Goal: Transaction & Acquisition: Purchase product/service

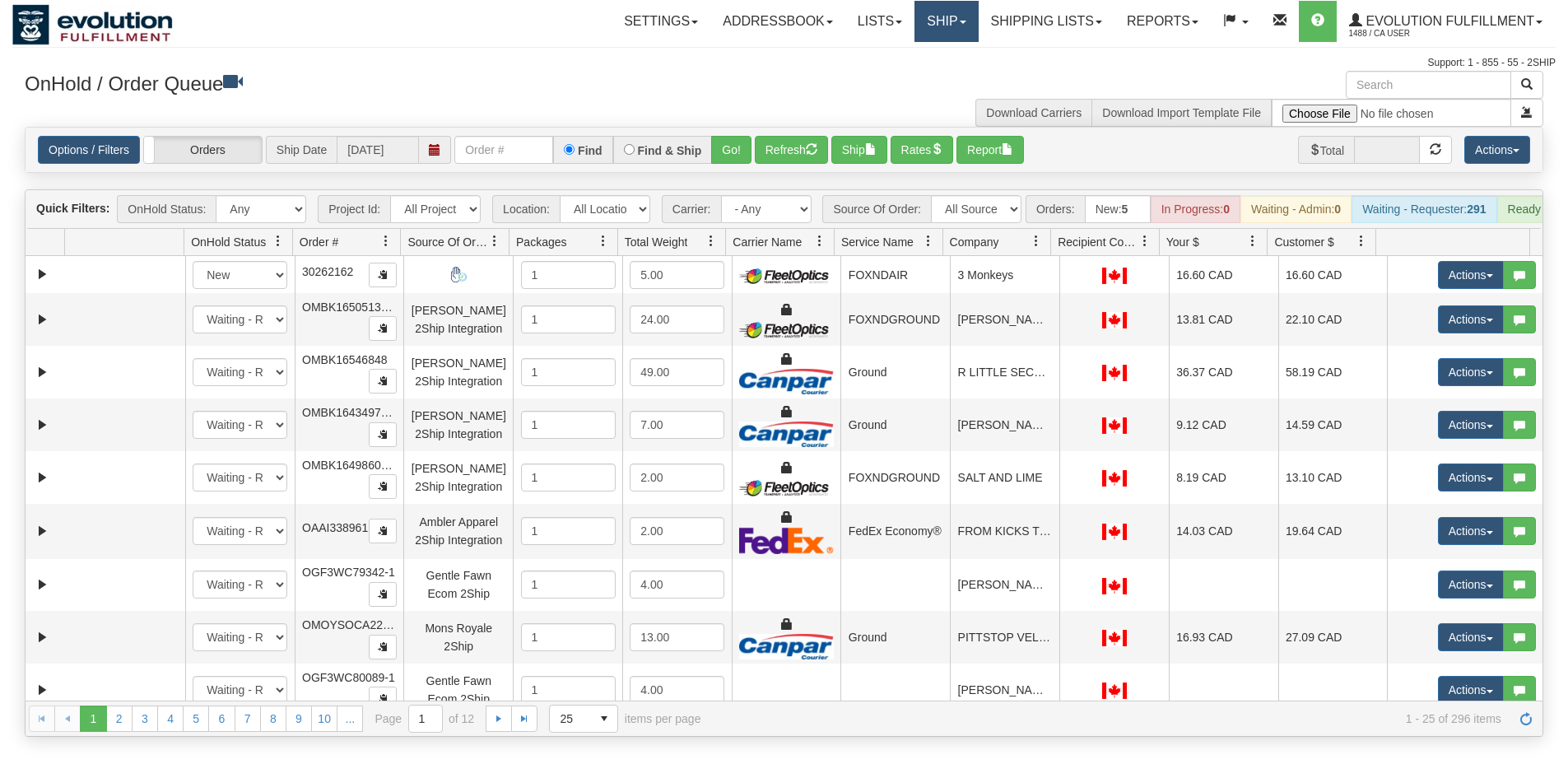
click at [932, 22] on link "Ship" at bounding box center [946, 21] width 64 height 41
click at [889, 56] on span "Ship Screen" at bounding box center [876, 57] width 63 height 13
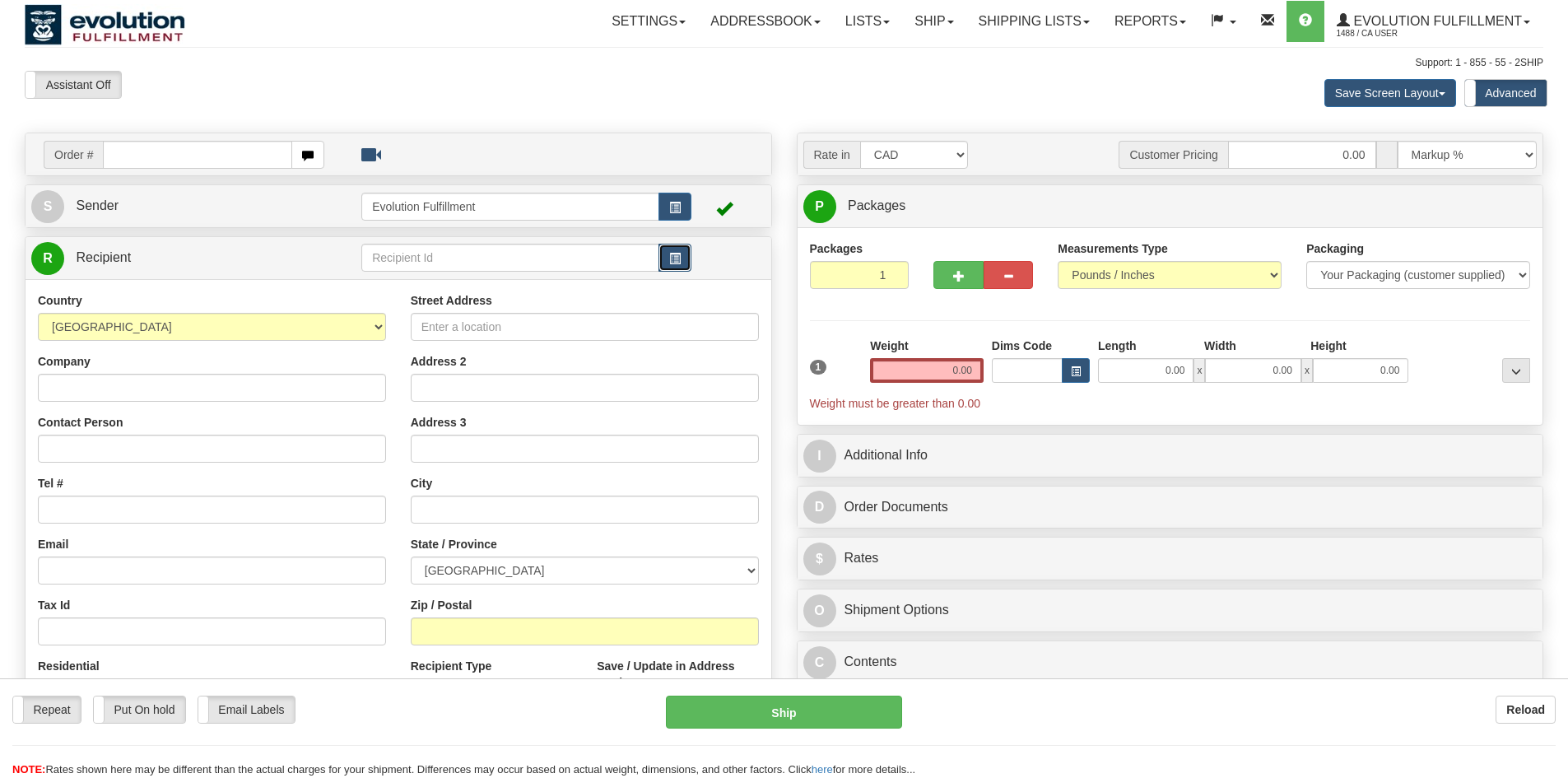
click at [679, 261] on span "button" at bounding box center [675, 259] width 12 height 11
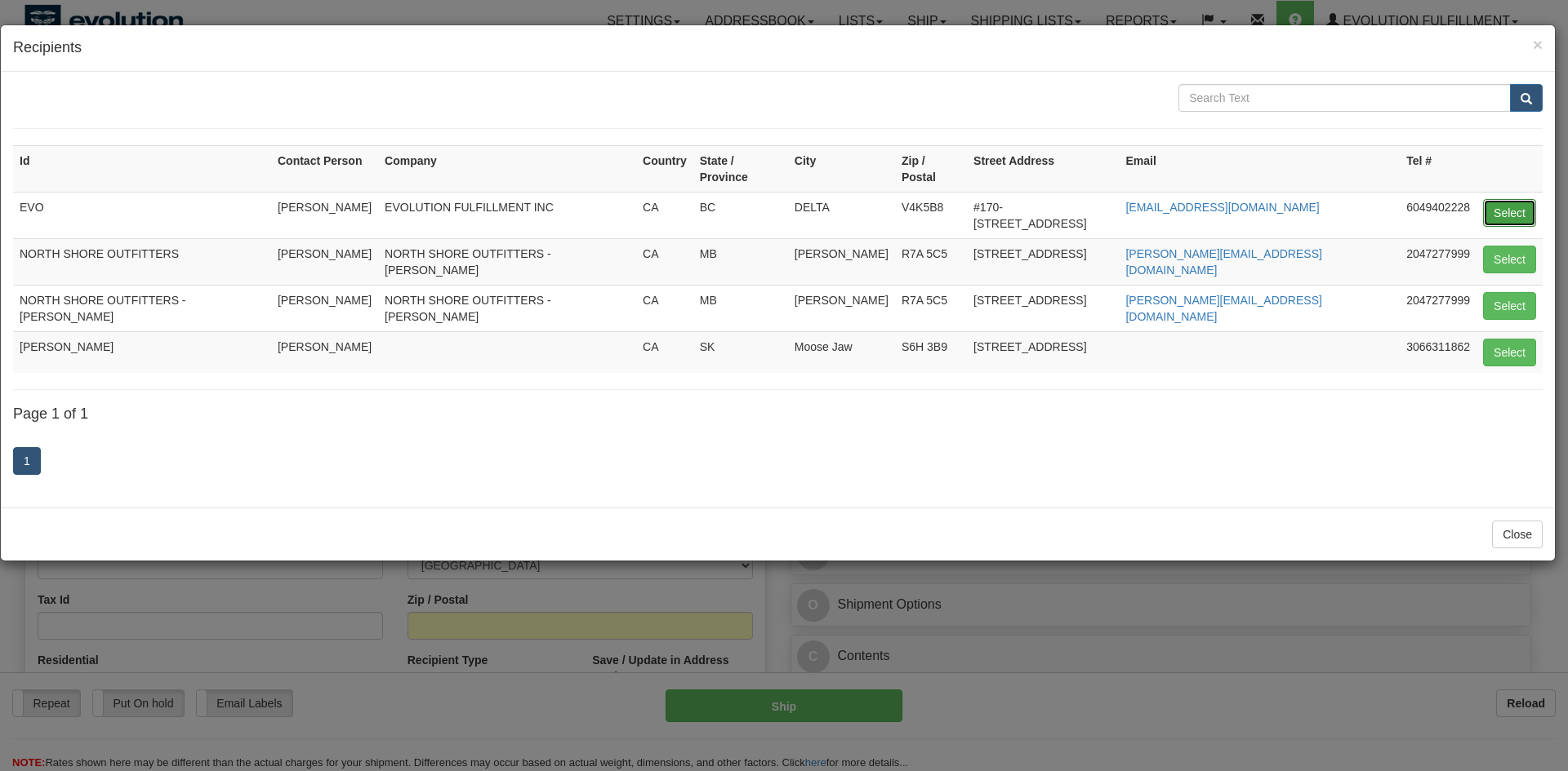
click at [1509, 200] on button "Select" at bounding box center [1509, 213] width 53 height 28
type input "EVO"
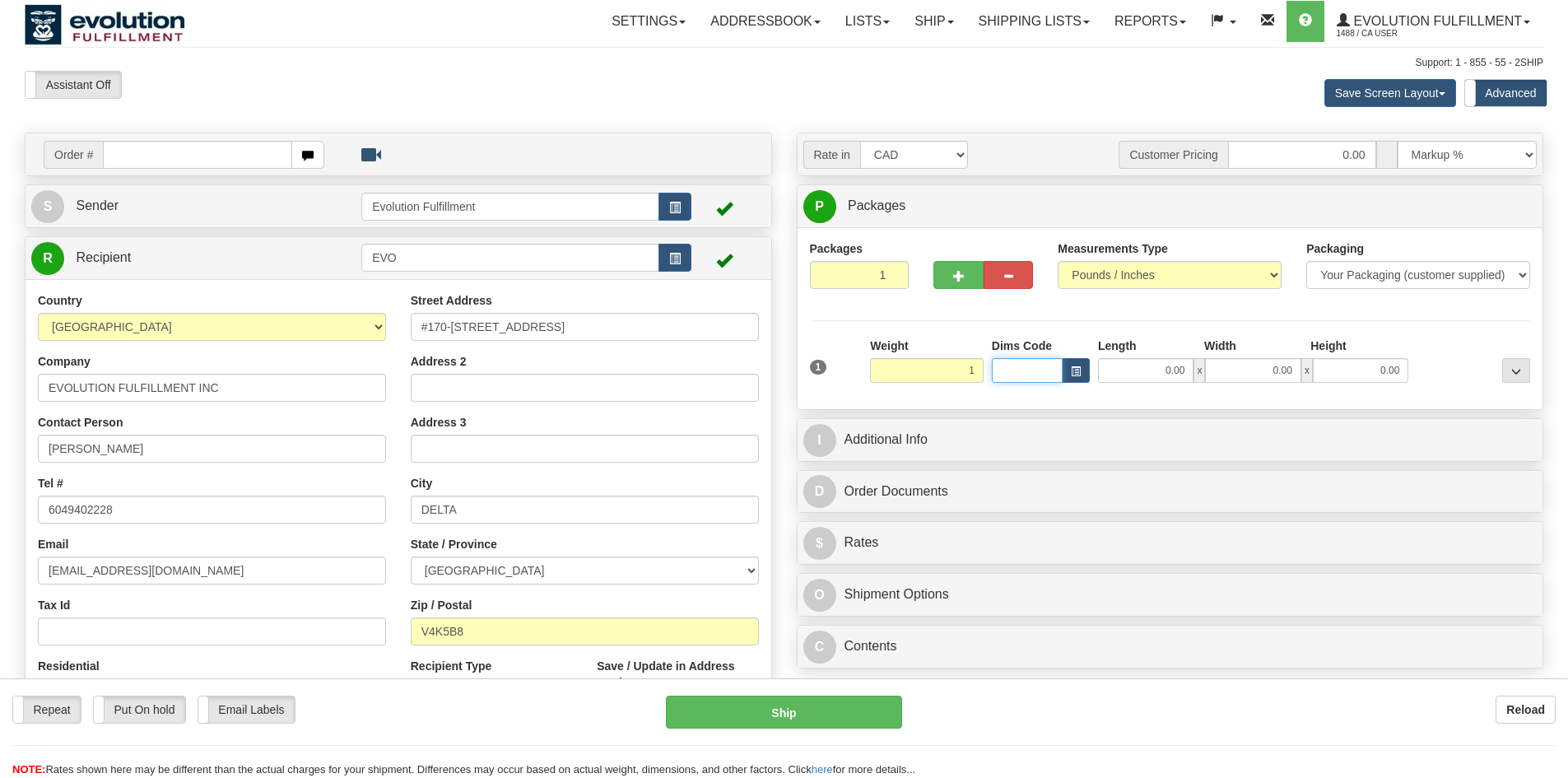
type input "1.00"
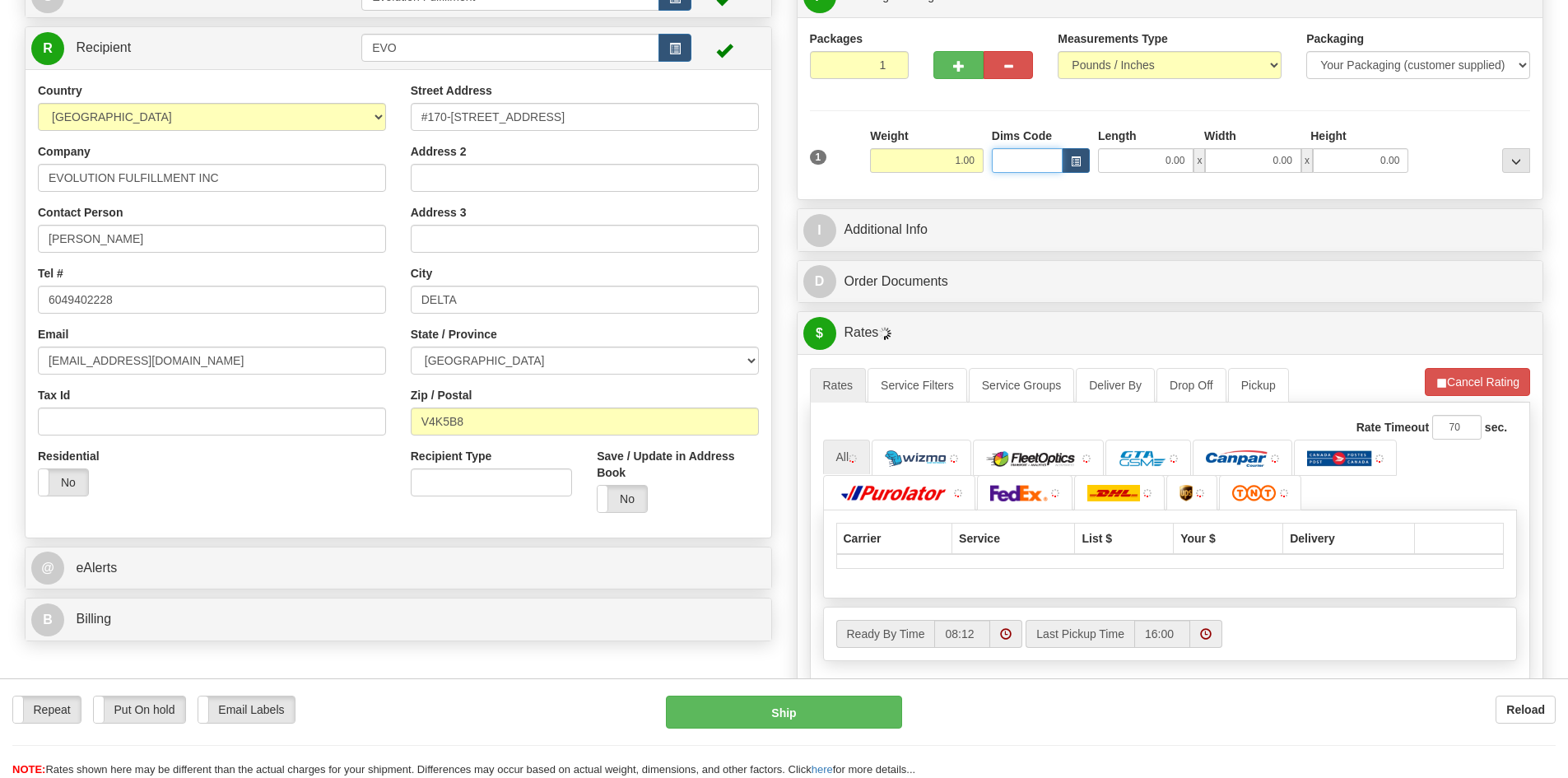
scroll to position [330, 0]
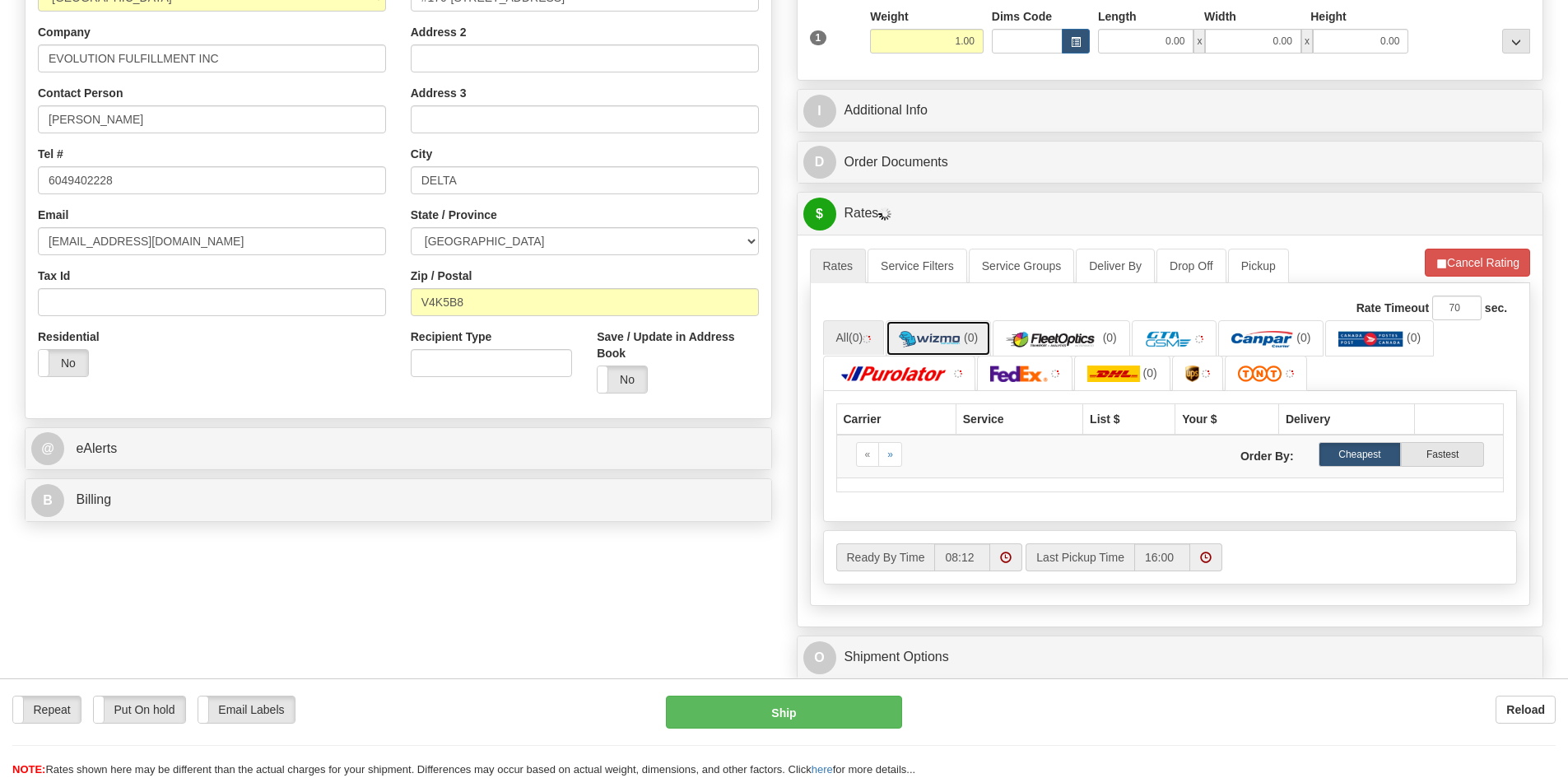
click at [910, 341] on img at bounding box center [930, 339] width 62 height 16
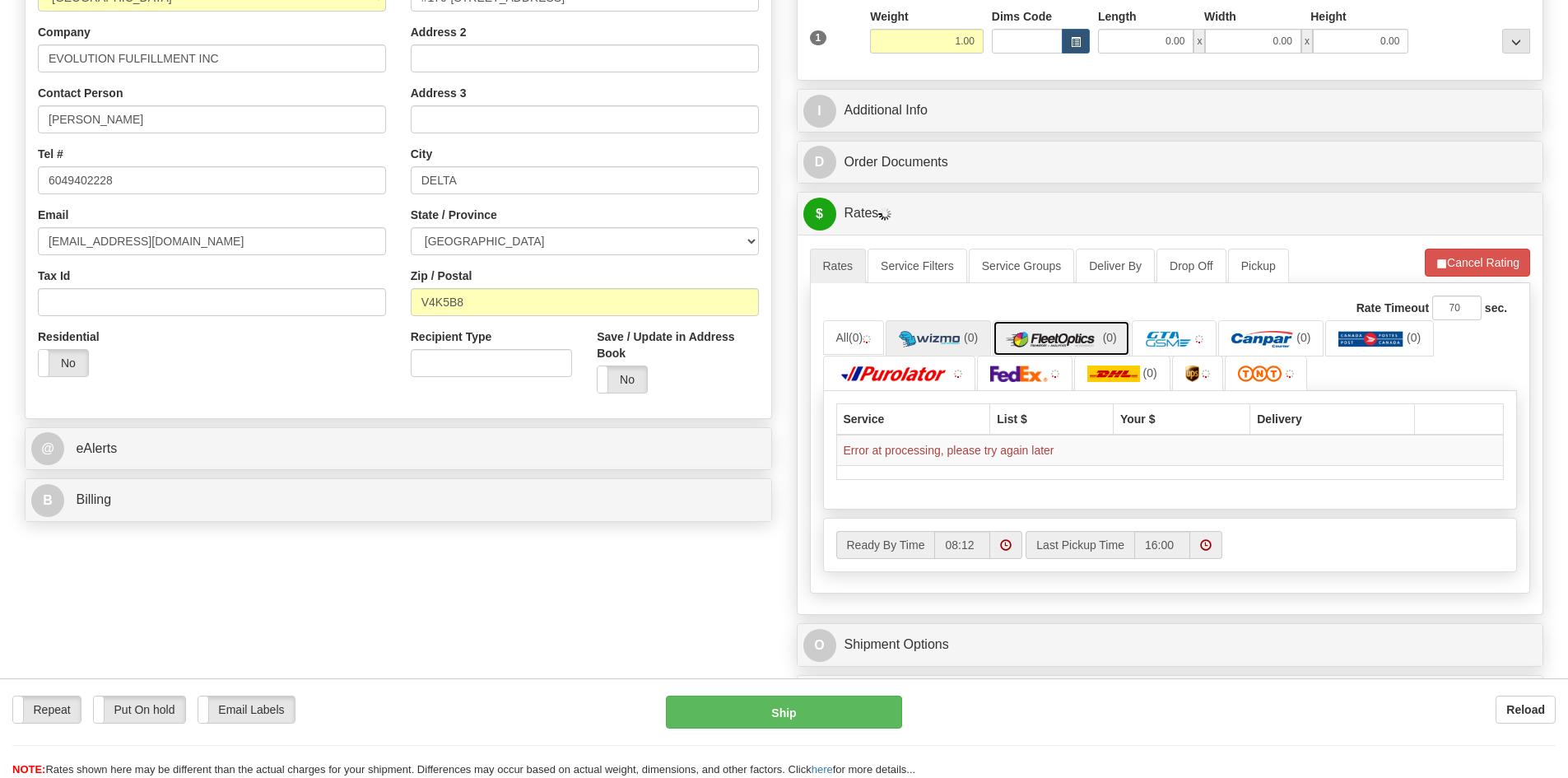
click at [1088, 342] on img at bounding box center [1053, 339] width 94 height 16
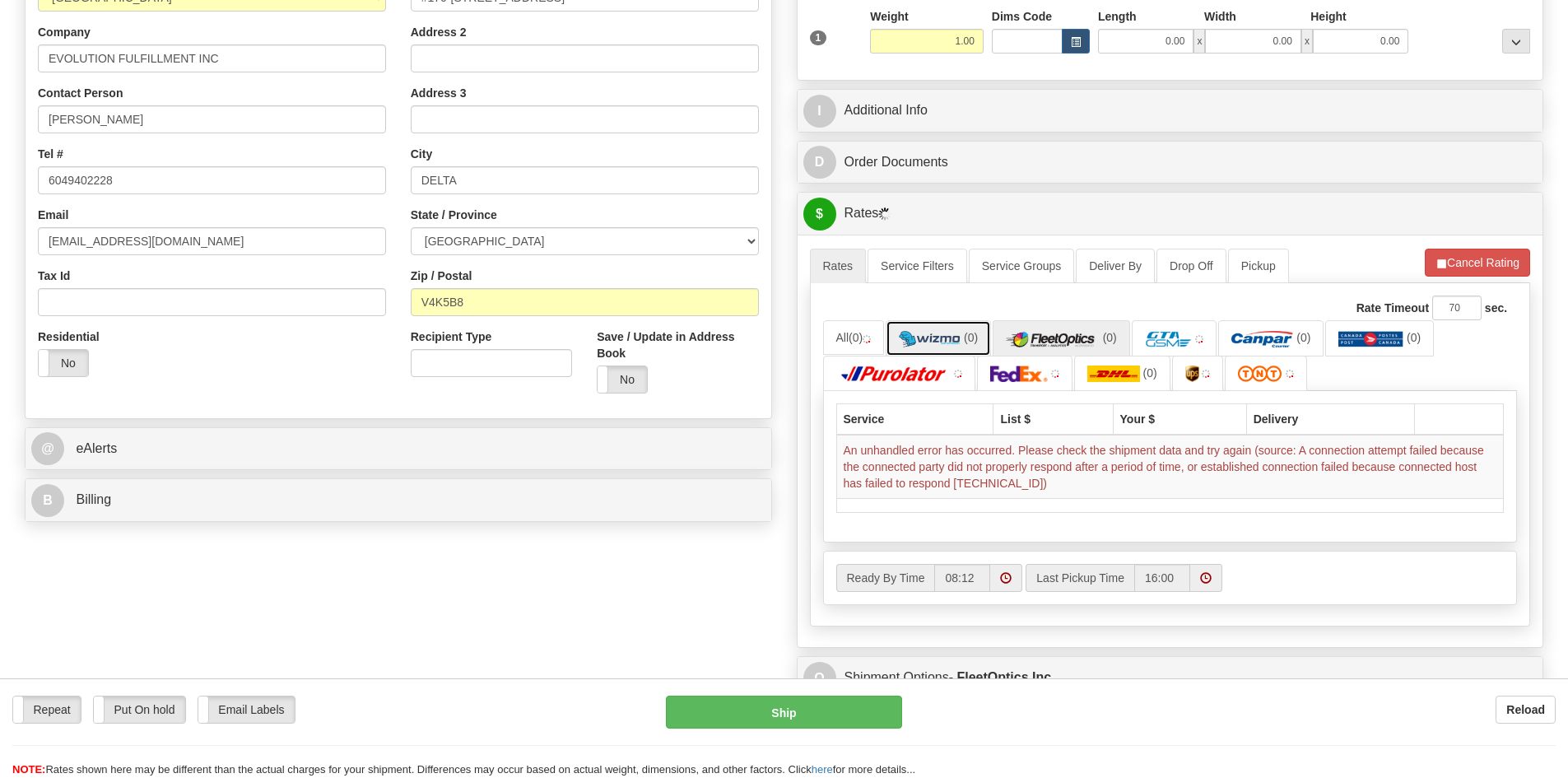
click at [961, 336] on img at bounding box center [930, 339] width 62 height 16
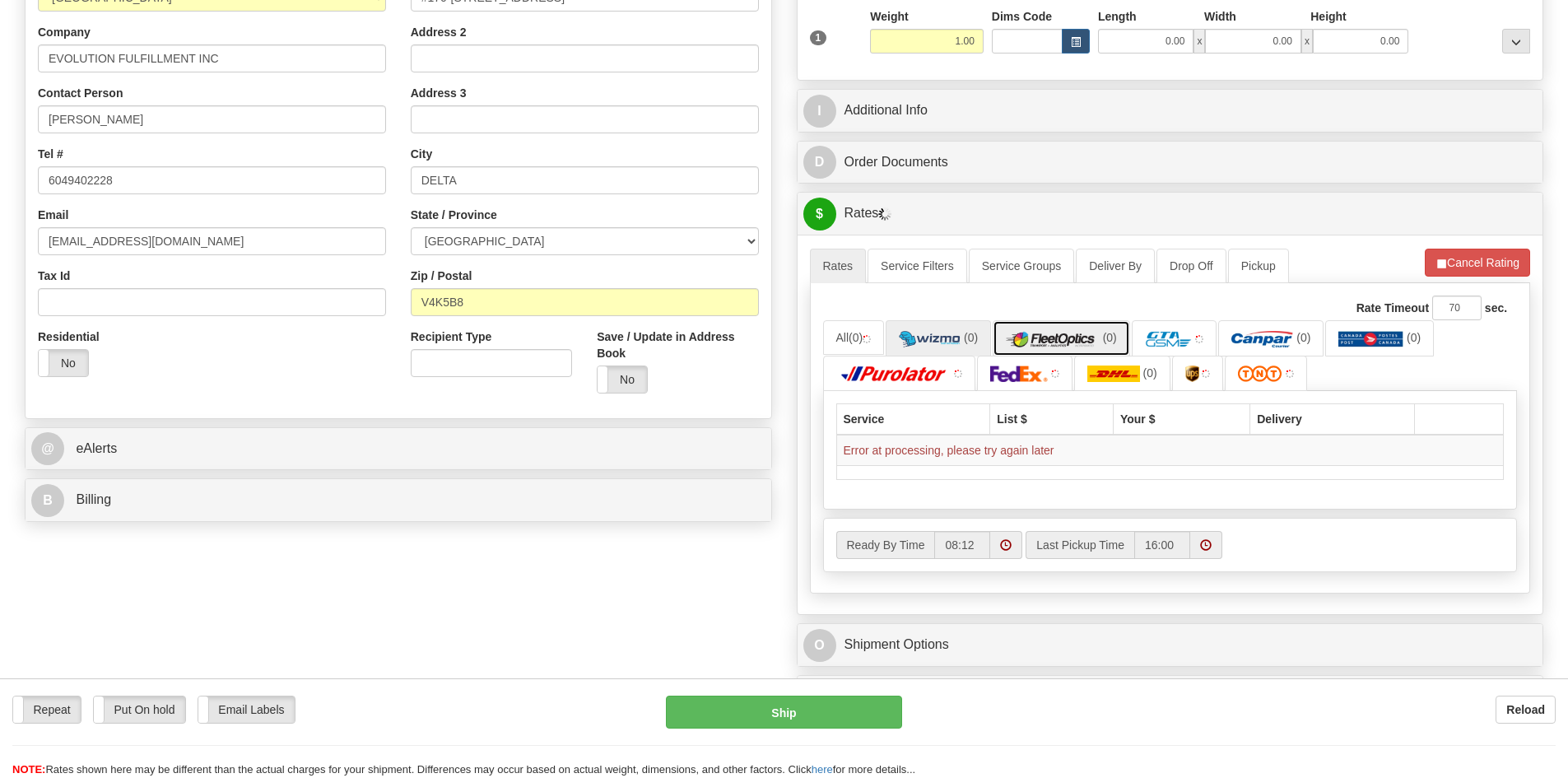
click at [1046, 339] on img at bounding box center [1053, 339] width 94 height 16
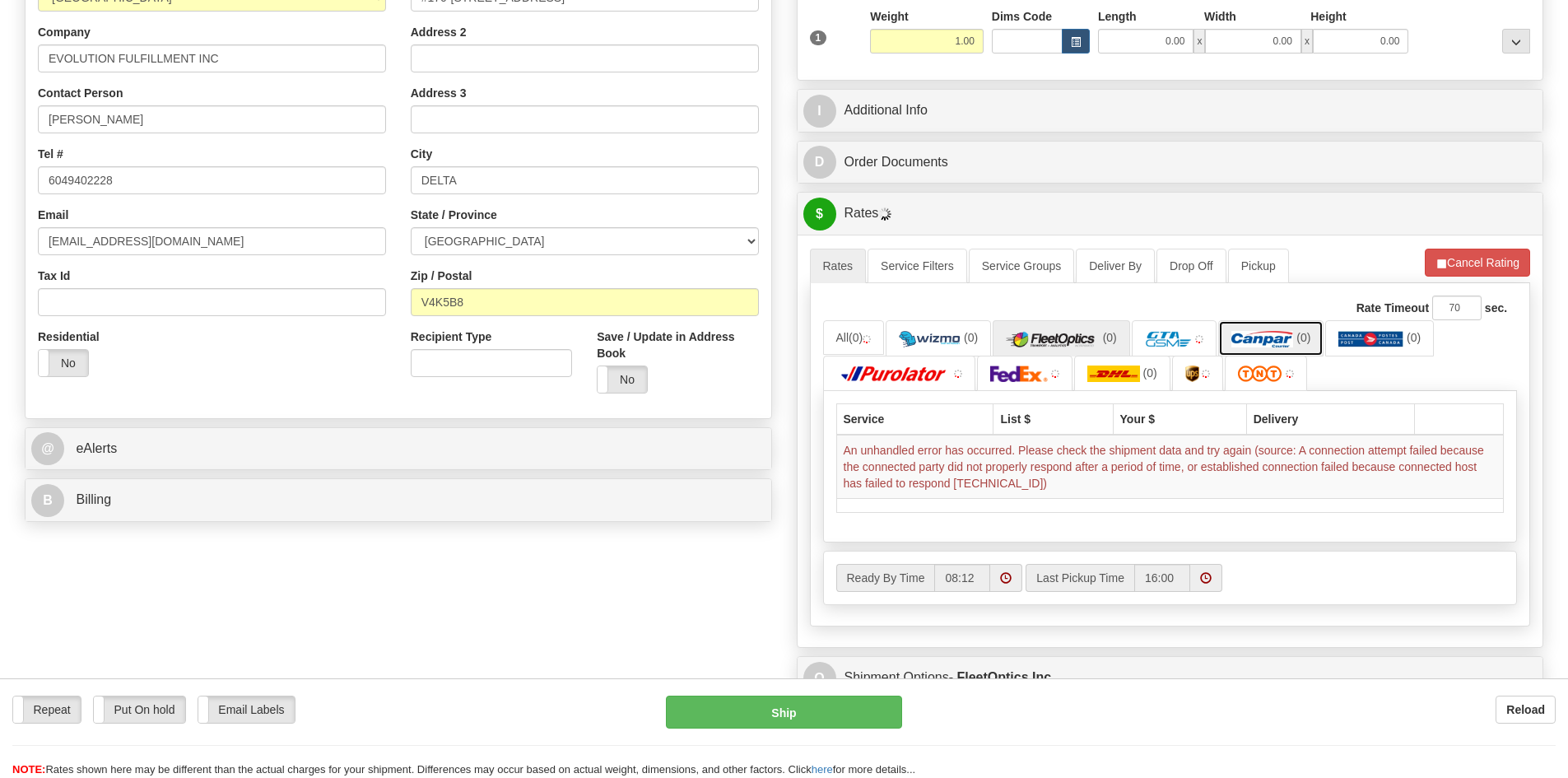
click at [1259, 349] on link "(0)" at bounding box center [1271, 338] width 106 height 36
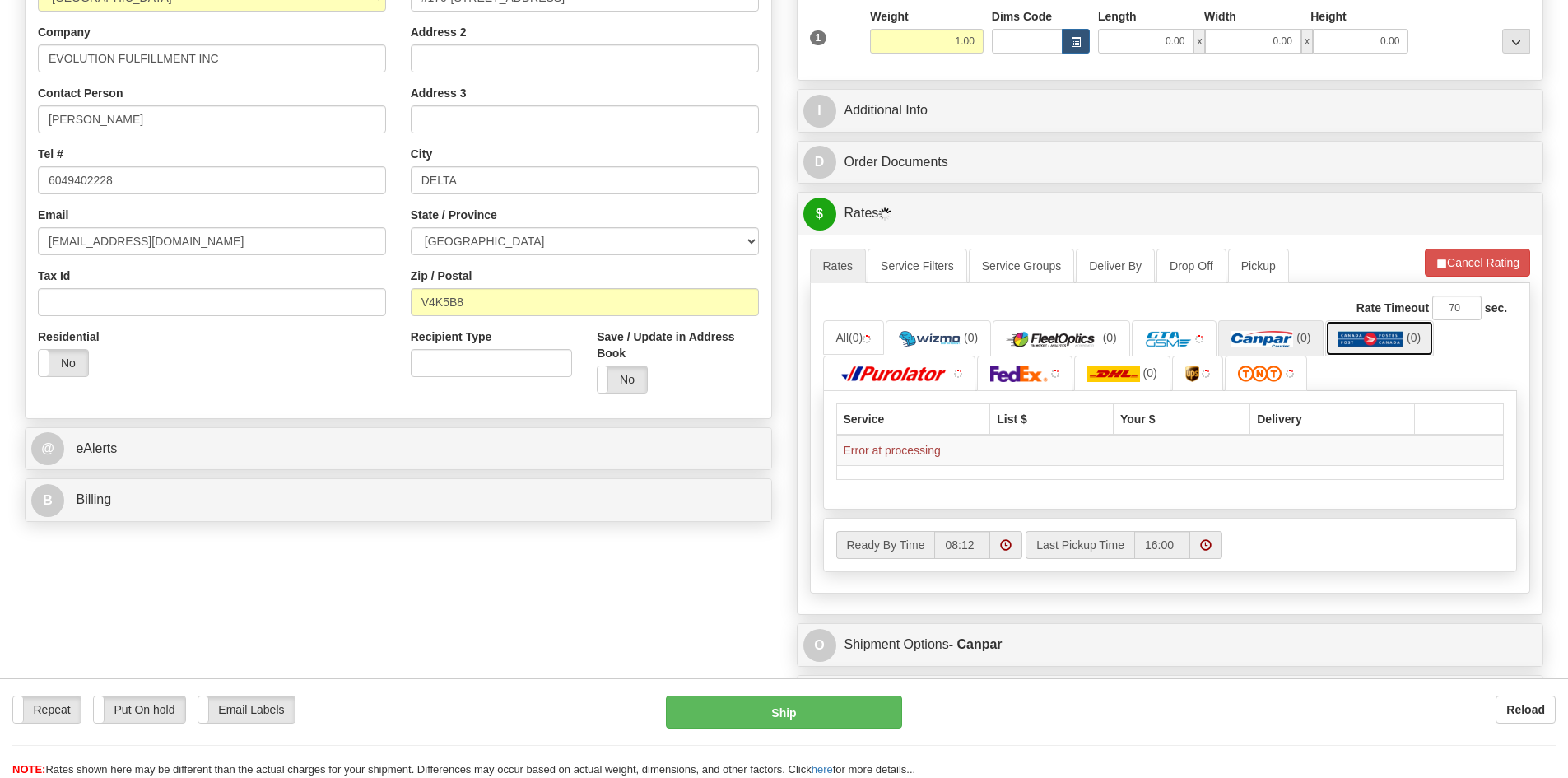
click at [1384, 333] on img at bounding box center [1370, 339] width 65 height 16
click at [1198, 379] on img at bounding box center [1192, 374] width 14 height 16
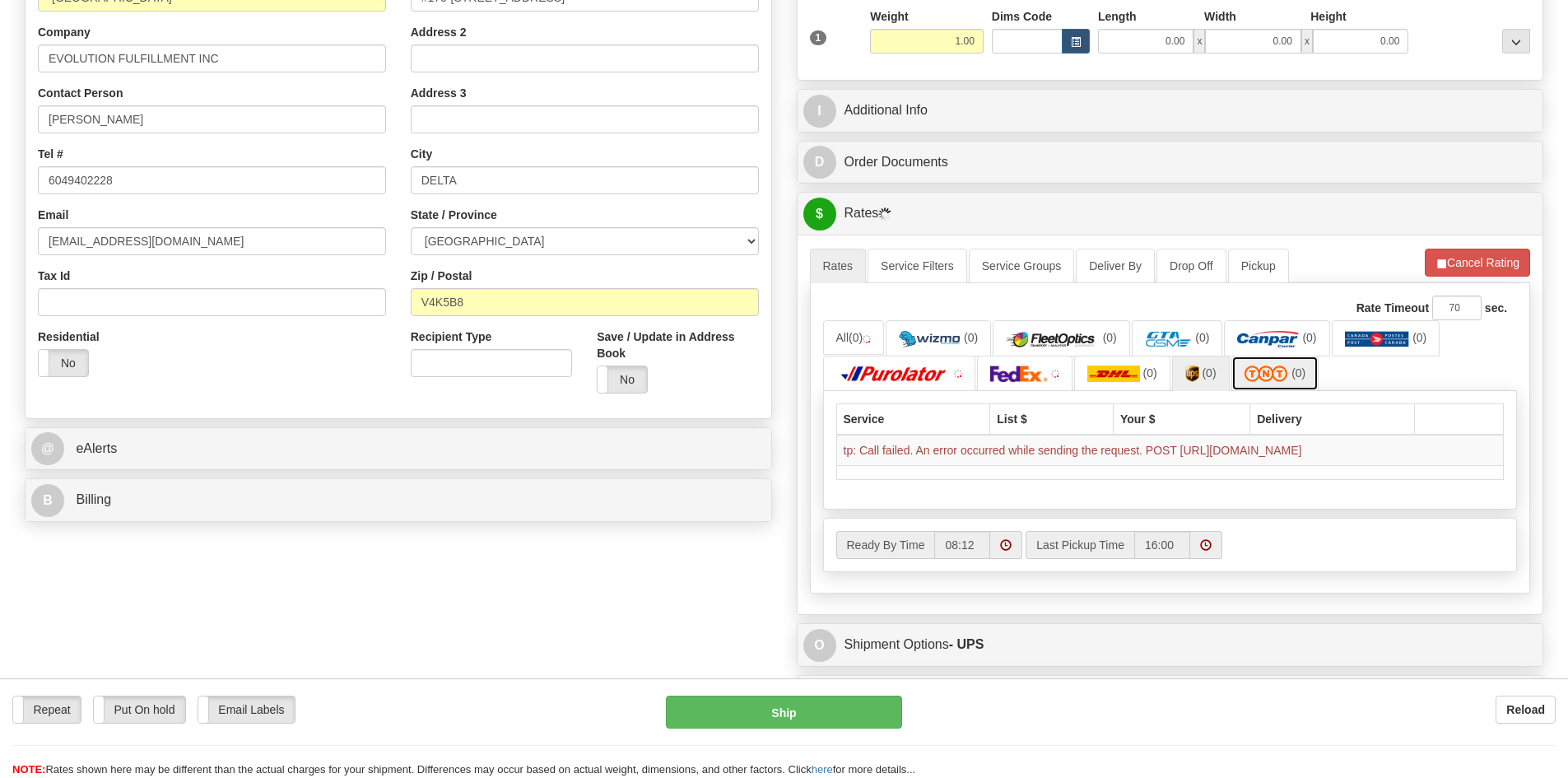
click at [1281, 379] on img at bounding box center [1267, 374] width 45 height 16
click at [1286, 372] on img at bounding box center [1272, 374] width 45 height 16
click at [1192, 370] on img at bounding box center [1197, 374] width 14 height 16
click at [1121, 368] on img at bounding box center [1120, 374] width 53 height 16
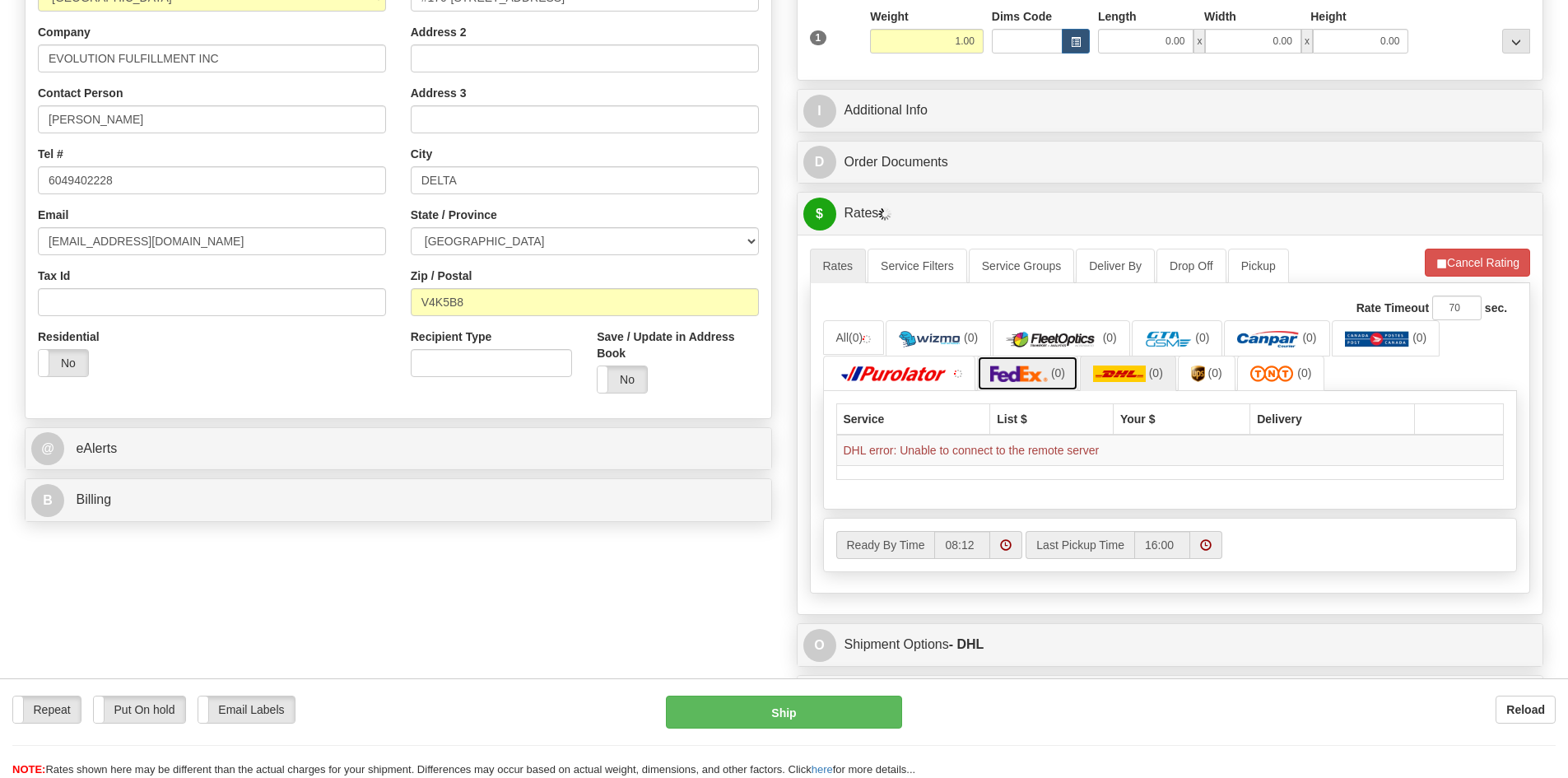
click at [1032, 369] on img at bounding box center [1019, 374] width 57 height 16
click at [925, 379] on img at bounding box center [894, 374] width 116 height 16
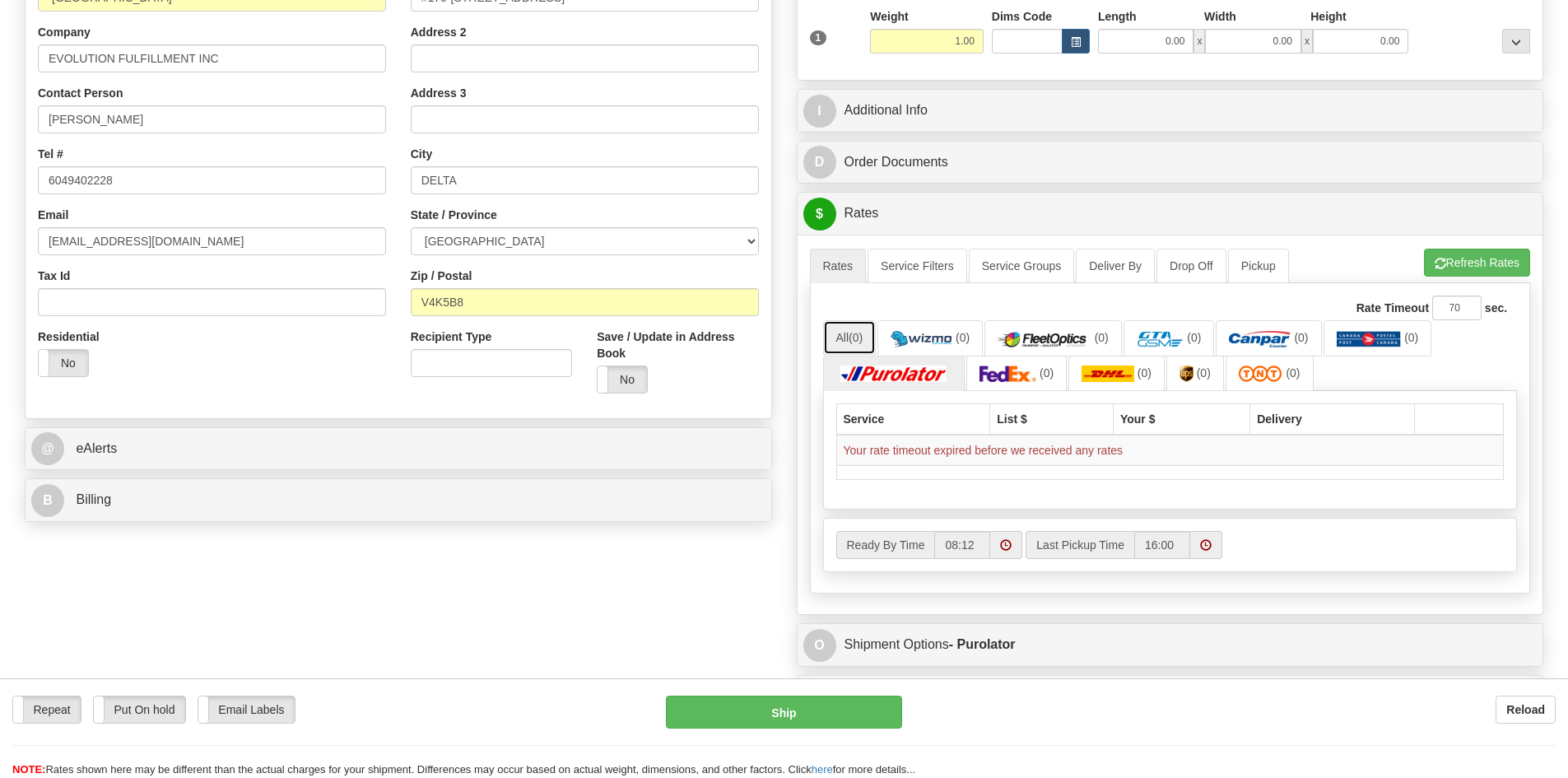
click at [850, 338] on link "All (0)" at bounding box center [850, 338] width 54 height 35
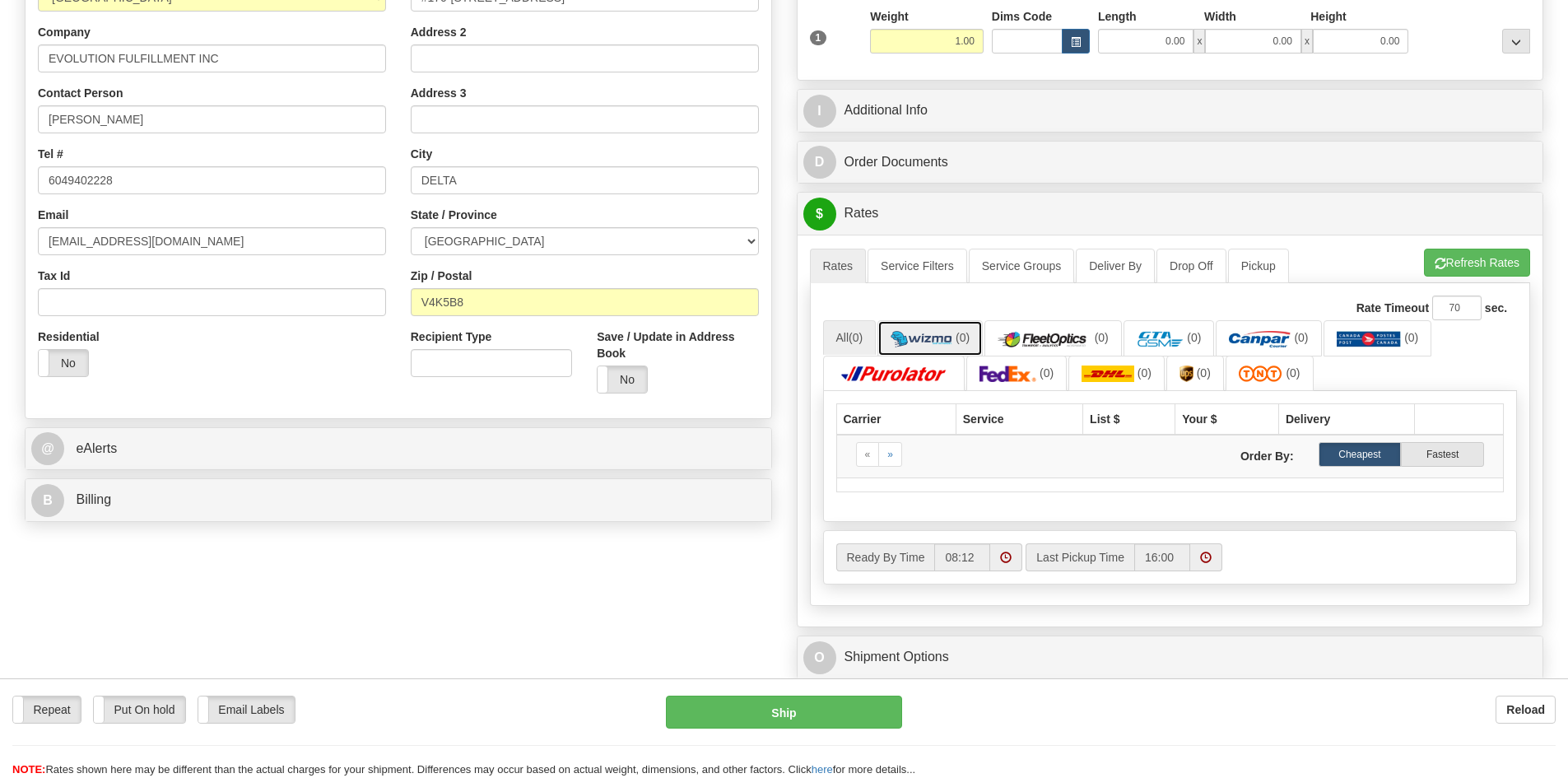
click at [914, 334] on img at bounding box center [921, 339] width 62 height 16
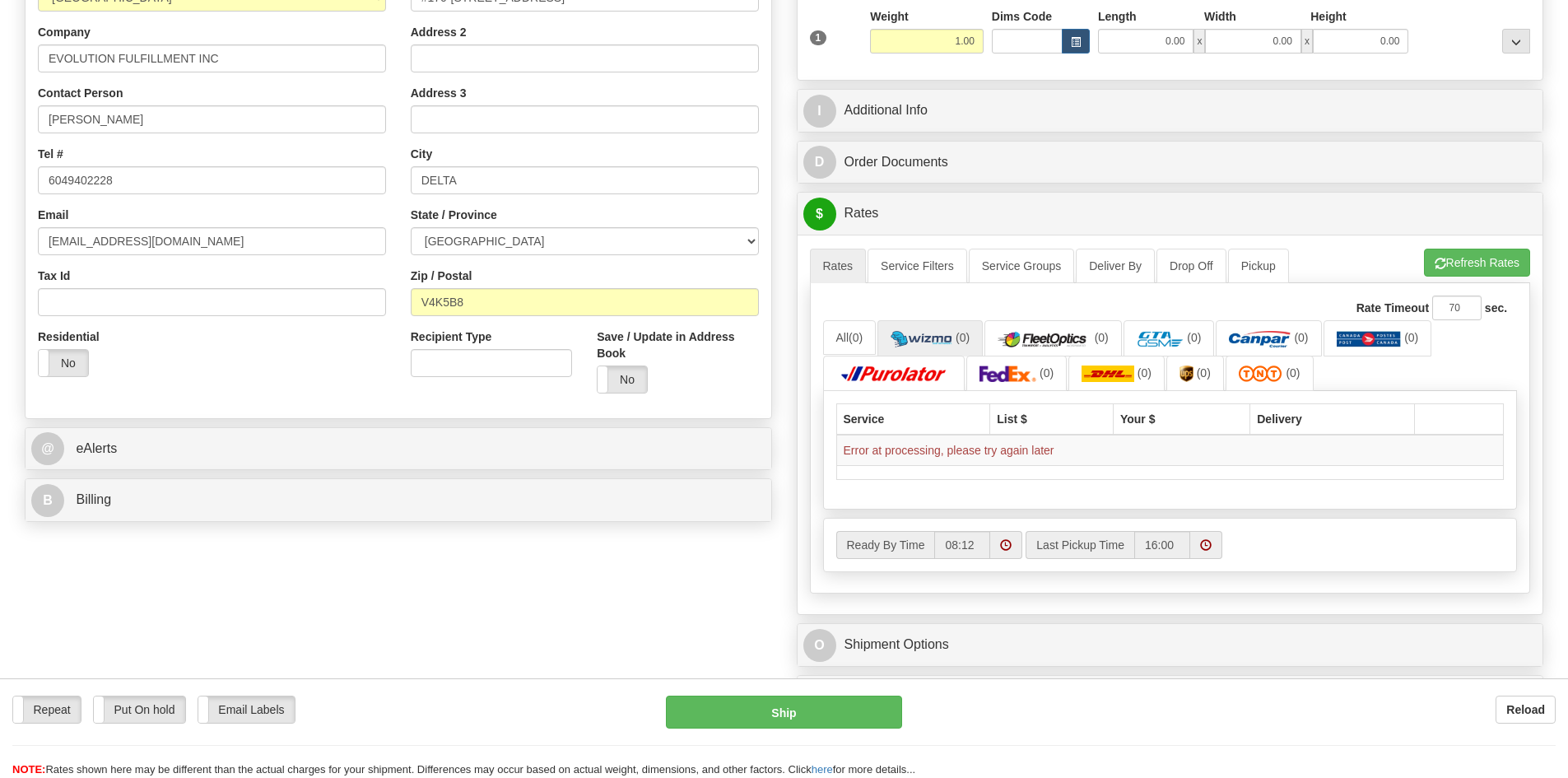
click at [703, 621] on div "Order # S Sender" at bounding box center [784, 264] width 1543 height 923
